Goal: Check status: Check status

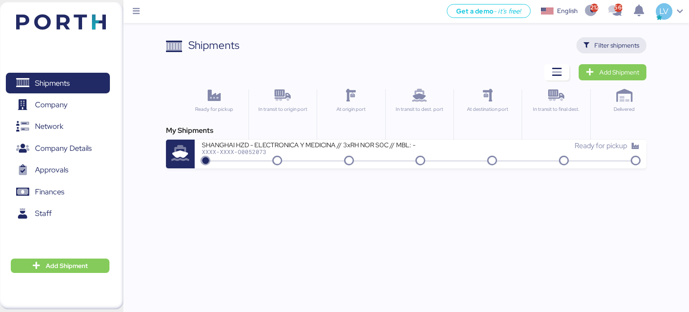
click at [625, 45] on span "Filter shipments" at bounding box center [617, 45] width 45 height 11
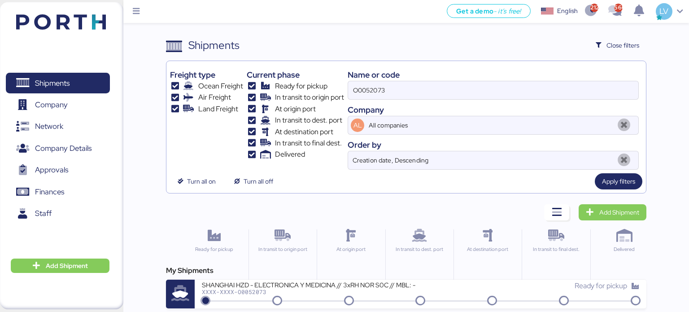
click at [506, 102] on div "Name or code O0052073 Company AL All companies Order by Creation date, Descendi…" at bounding box center [493, 117] width 291 height 105
click at [511, 87] on input "O0052073" at bounding box center [493, 90] width 290 height 18
paste input
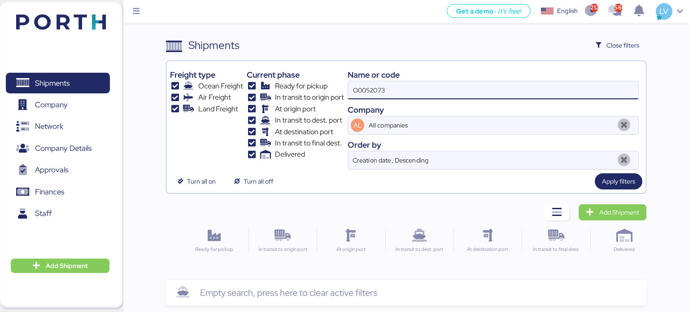
type input "O0052073"
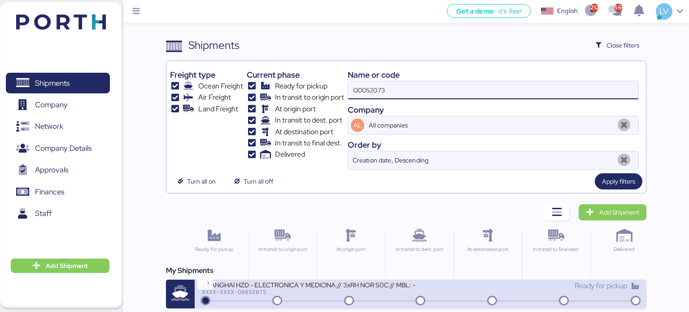
click at [227, 292] on div "XXXX-XXXX-O0052073" at bounding box center [309, 292] width 215 height 6
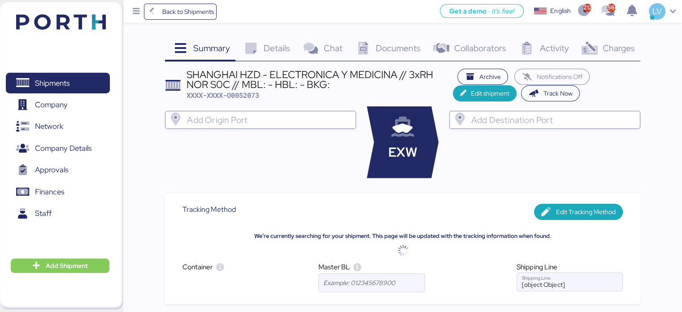
click at [249, 48] on icon at bounding box center [250, 48] width 19 height 13
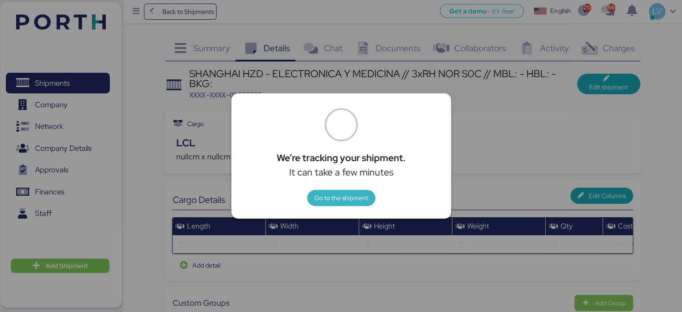
click at [342, 201] on span "Go to the shipment" at bounding box center [342, 197] width 54 height 11
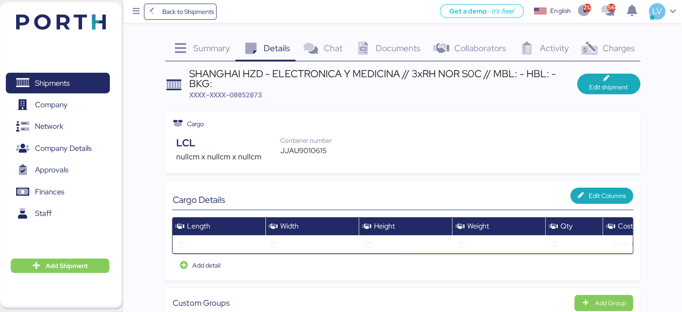
click at [249, 96] on span "XXXX-XXXX-O0052073" at bounding box center [225, 94] width 73 height 9
copy span "O0052073"
